Goal: Check status: Check status

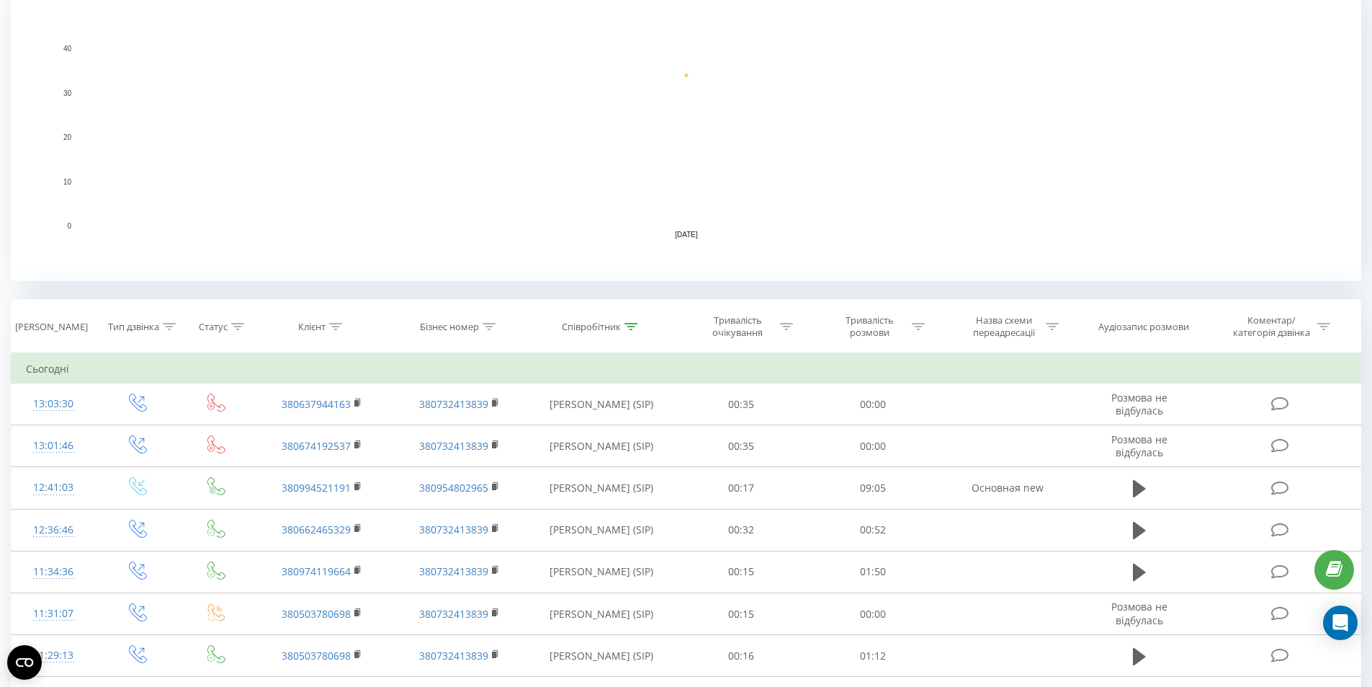
scroll to position [360, 0]
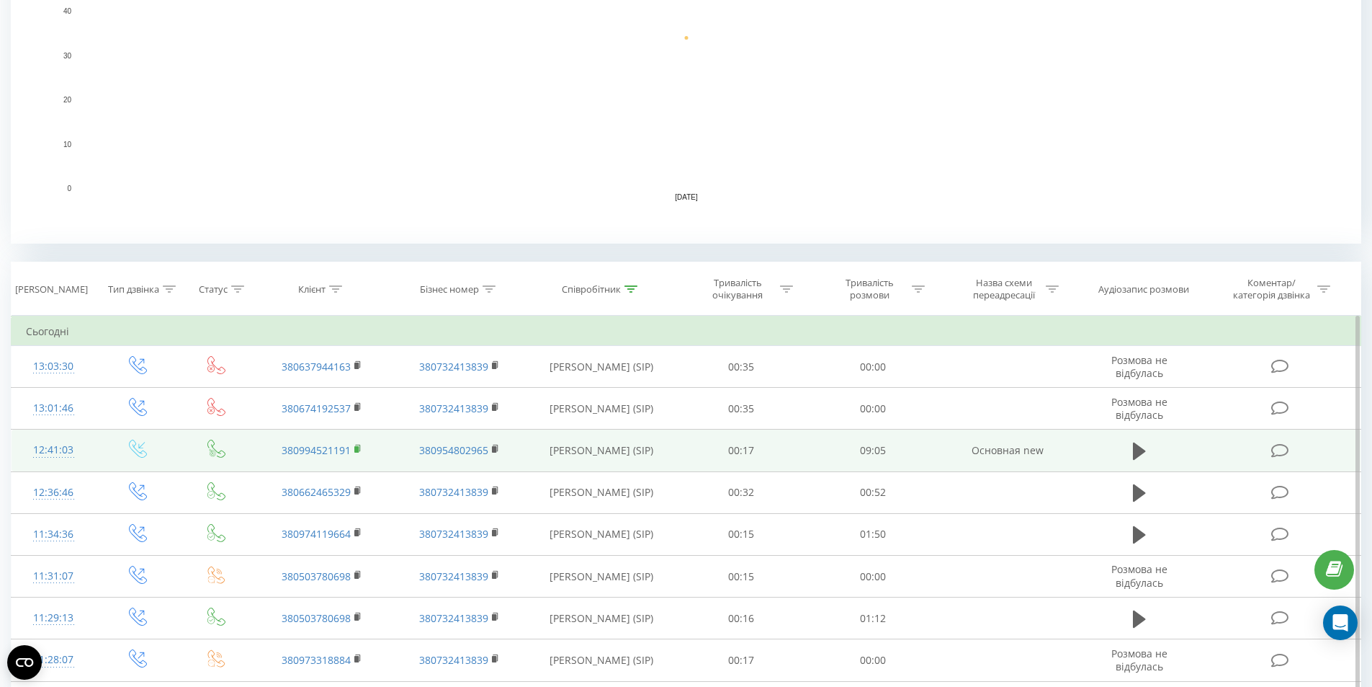
click at [356, 450] on rect at bounding box center [356, 449] width 4 height 6
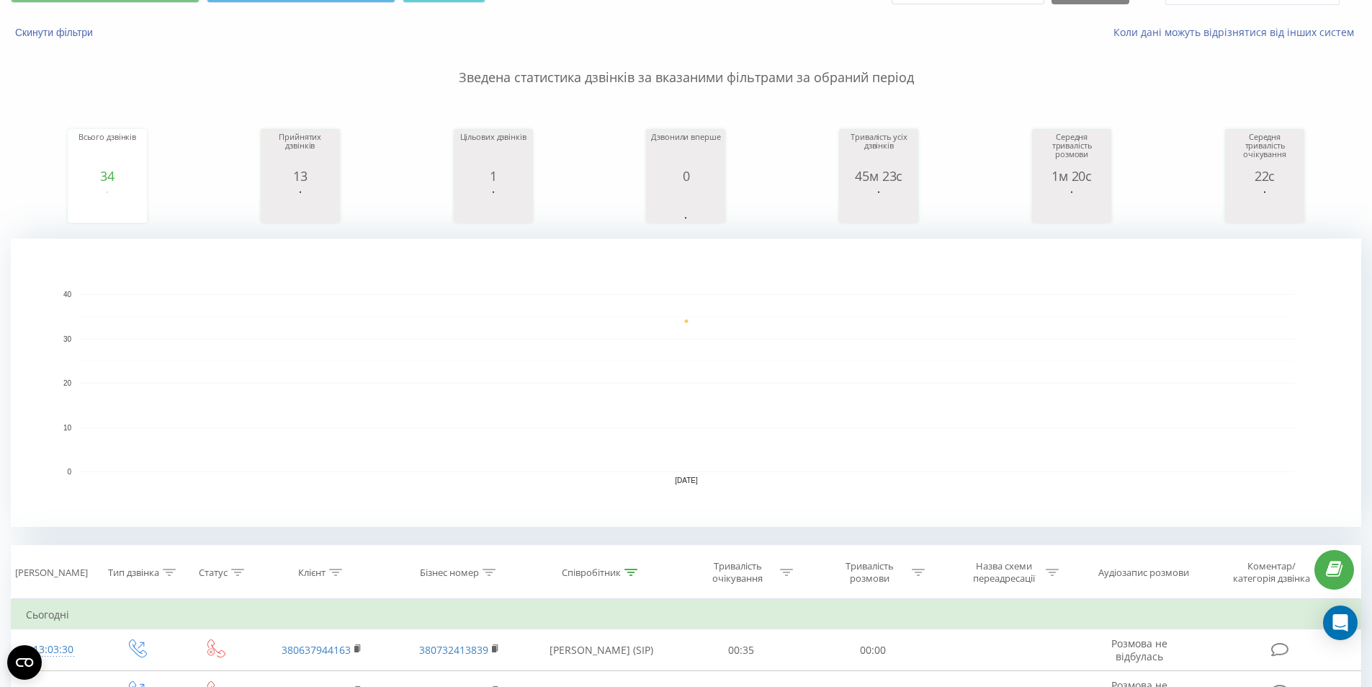
scroll to position [0, 0]
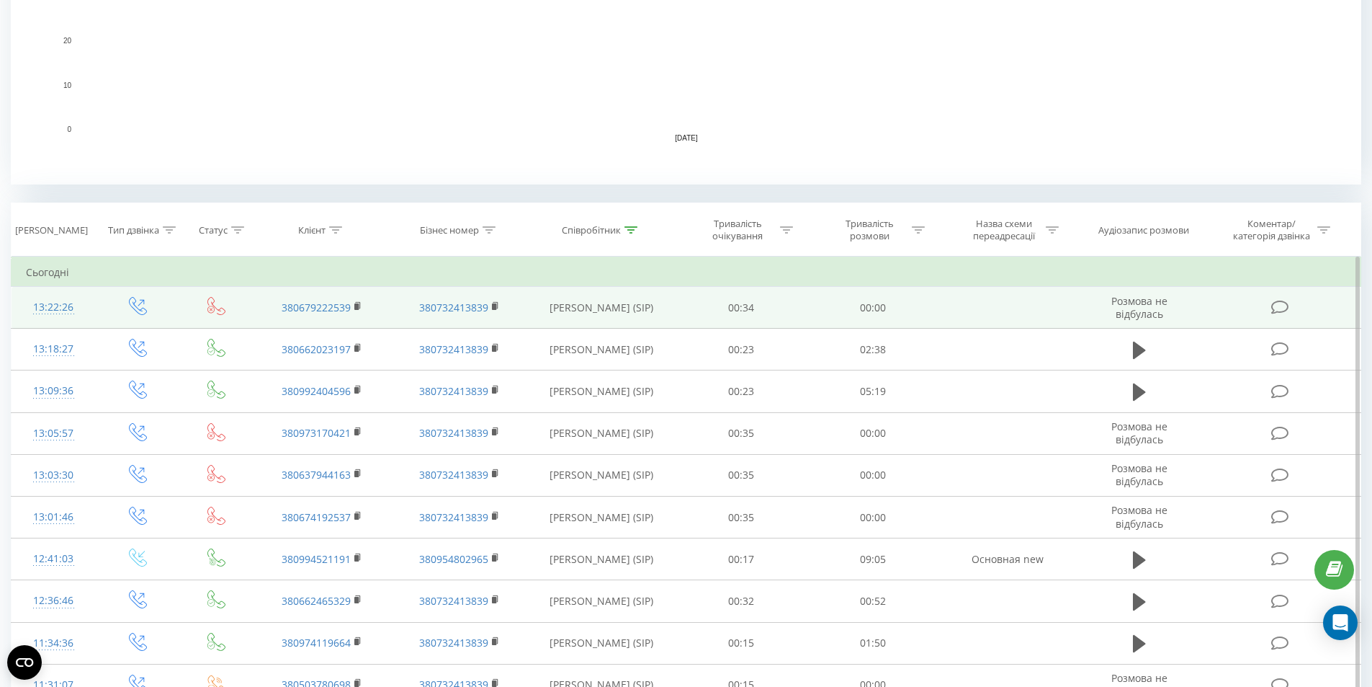
scroll to position [432, 0]
